Goal: Task Accomplishment & Management: Complete application form

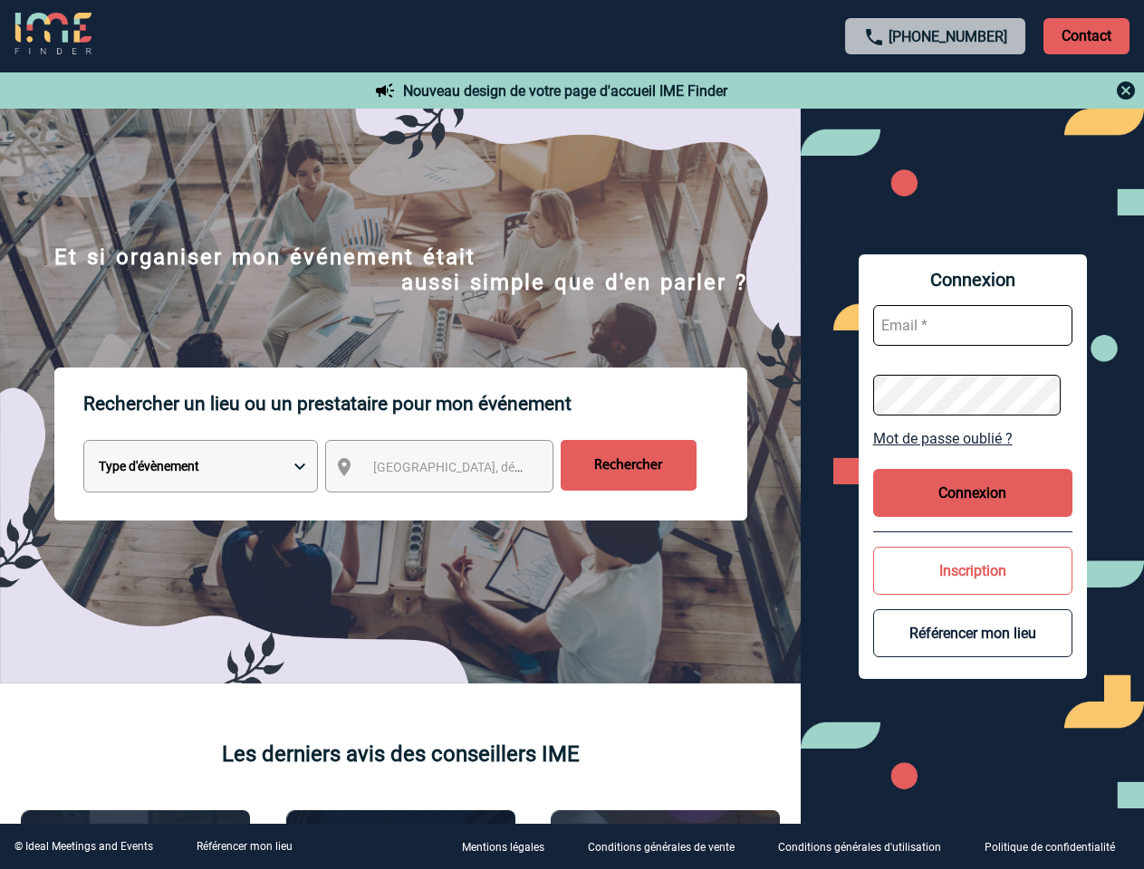
click at [571, 435] on p "Rechercher un lieu ou un prestataire pour mon événement" at bounding box center [415, 404] width 664 height 72
click at [1086, 35] on p "Contact" at bounding box center [1086, 36] width 86 height 36
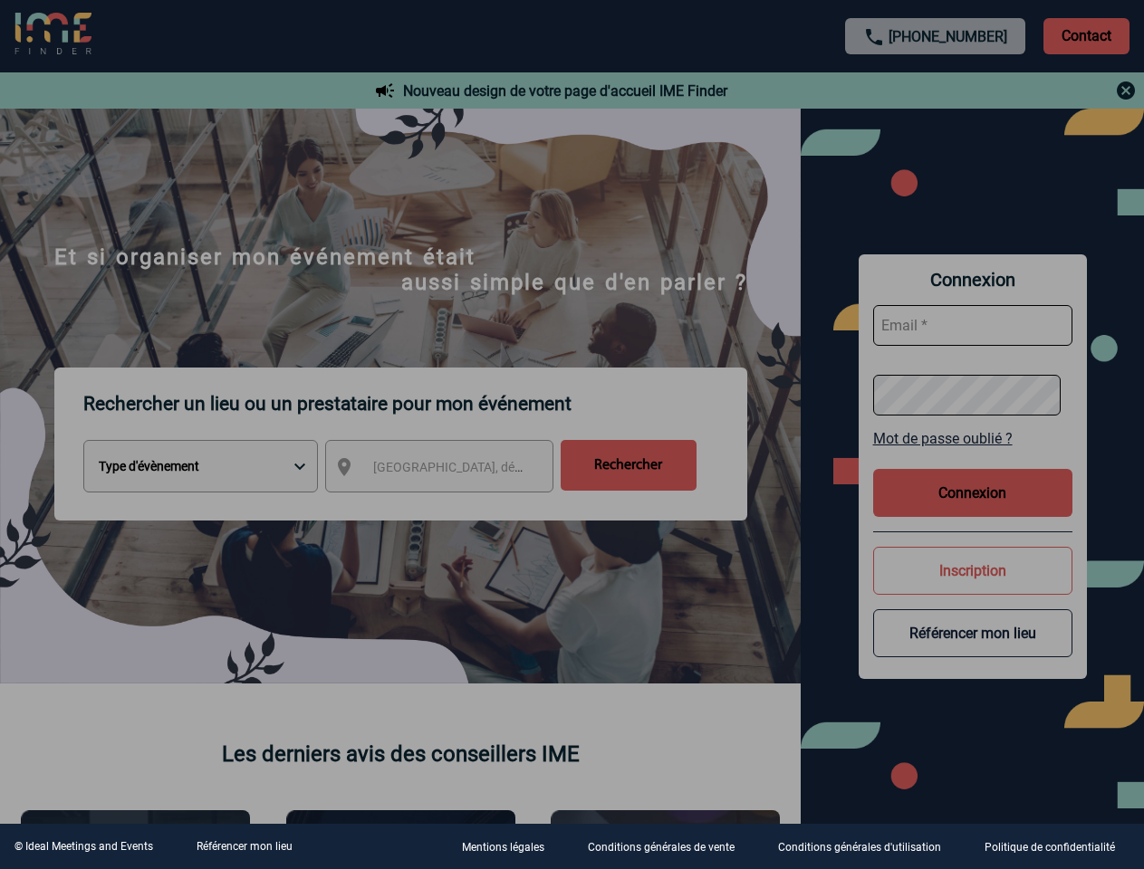
click at [935, 91] on div at bounding box center [572, 434] width 1144 height 869
click at [455, 470] on div at bounding box center [572, 434] width 1144 height 869
click at [972, 438] on div at bounding box center [572, 434] width 1144 height 869
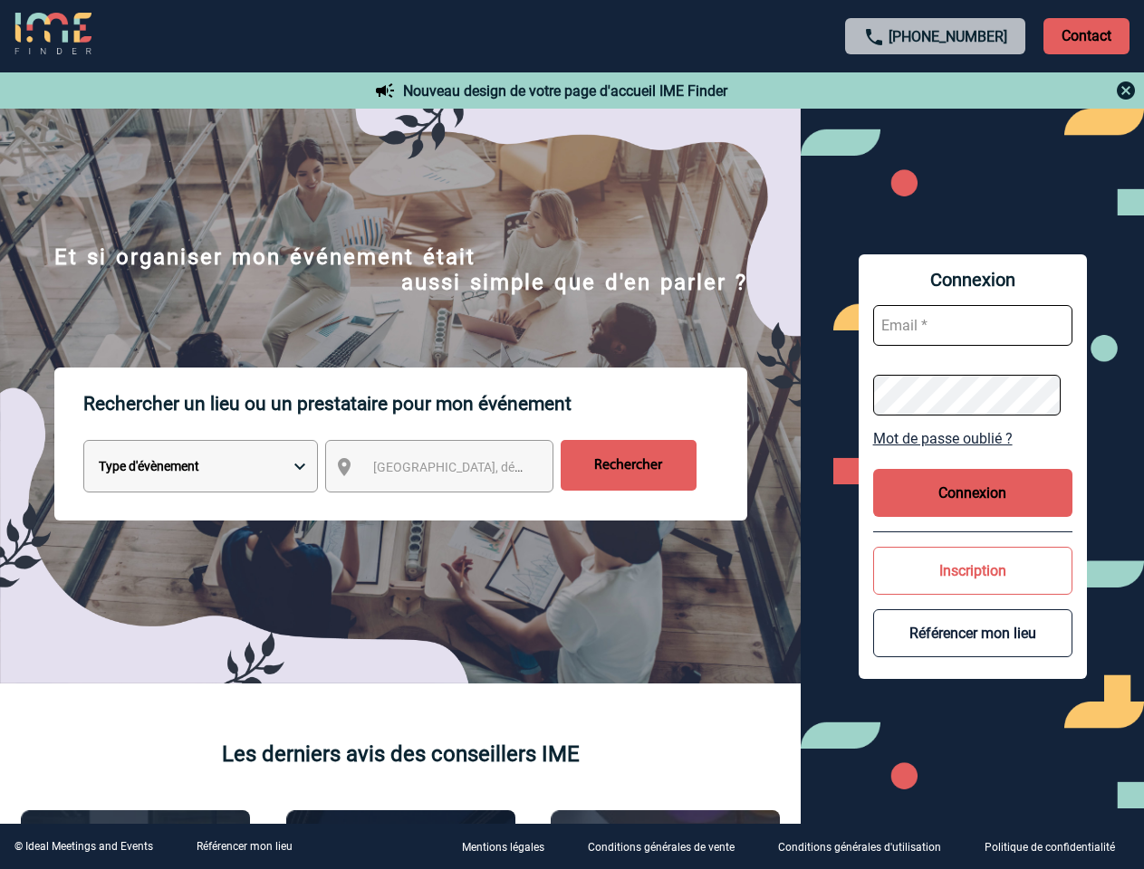
click at [972, 493] on button "Connexion" at bounding box center [972, 493] width 199 height 48
click at [972, 570] on button "Inscription" at bounding box center [972, 571] width 199 height 48
click at [972, 633] on div at bounding box center [565, 429] width 1130 height 858
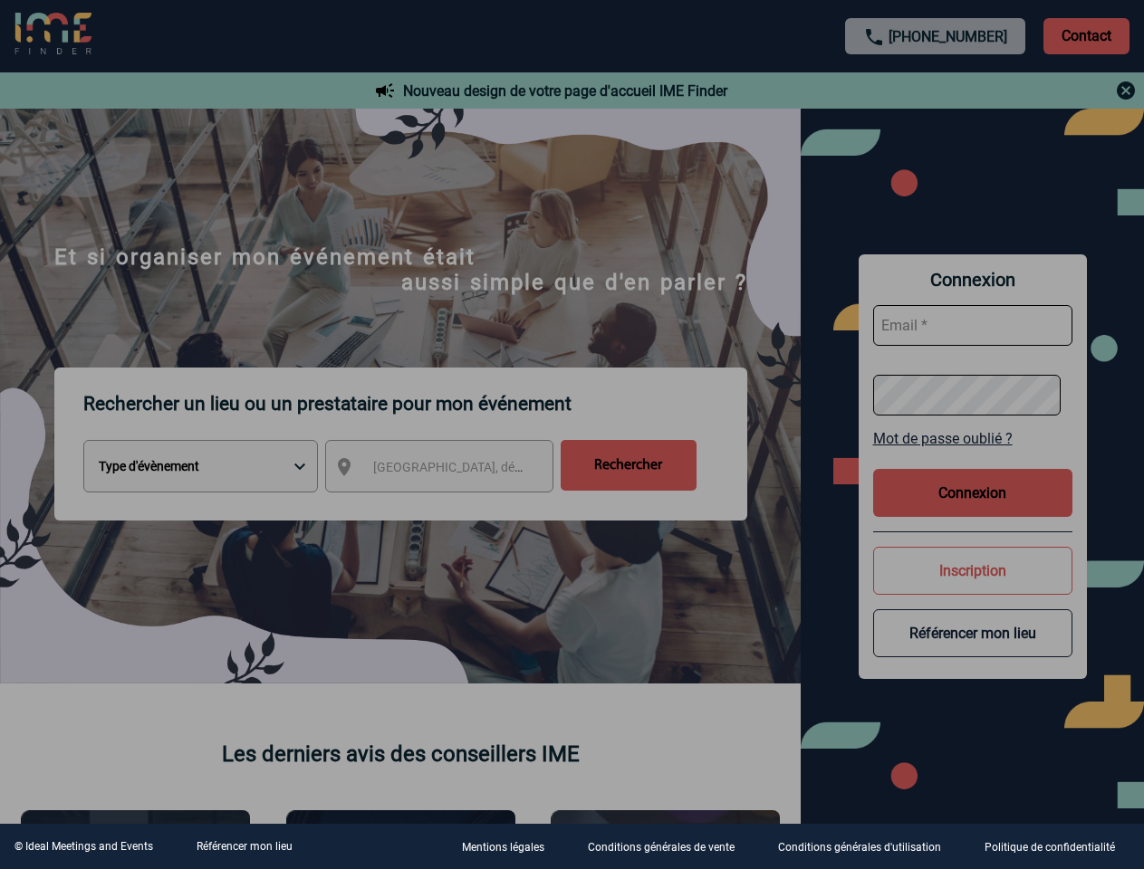
click at [244, 847] on link "Référencer mon lieu" at bounding box center [244, 846] width 96 height 13
